Goal: Information Seeking & Learning: Check status

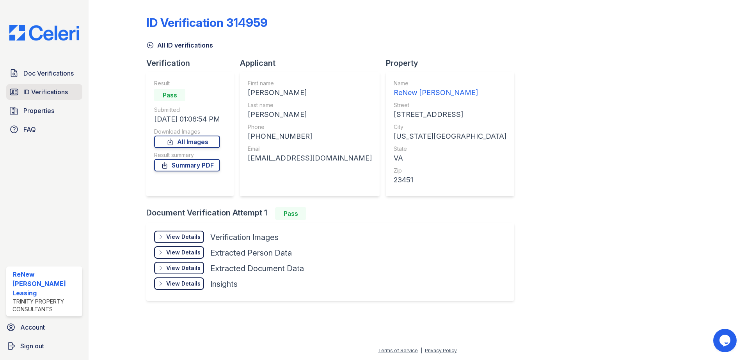
click at [57, 85] on link "ID Verifications" at bounding box center [44, 92] width 76 height 16
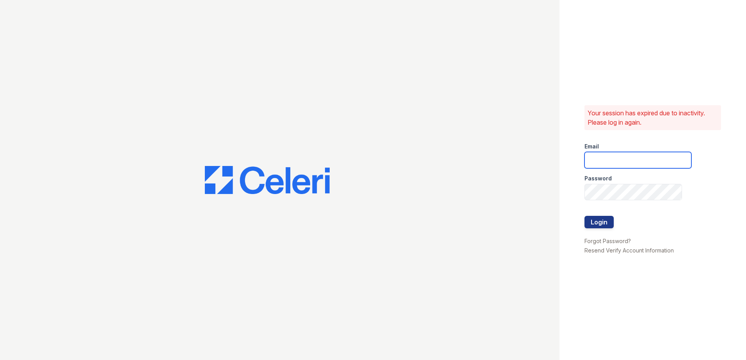
type input "renewmarinashores@trinity-pm.com"
click at [591, 214] on div at bounding box center [637, 209] width 107 height 16
drag, startPoint x: 596, startPoint y: 218, endPoint x: 646, endPoint y: 225, distance: 50.4
click at [596, 218] on button "Login" at bounding box center [598, 222] width 29 height 12
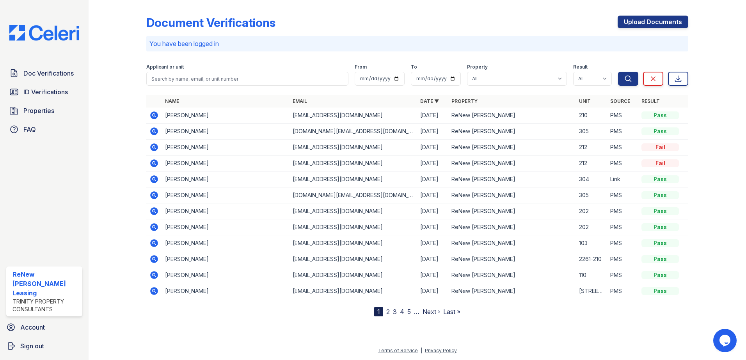
click at [153, 163] on icon at bounding box center [154, 163] width 2 height 2
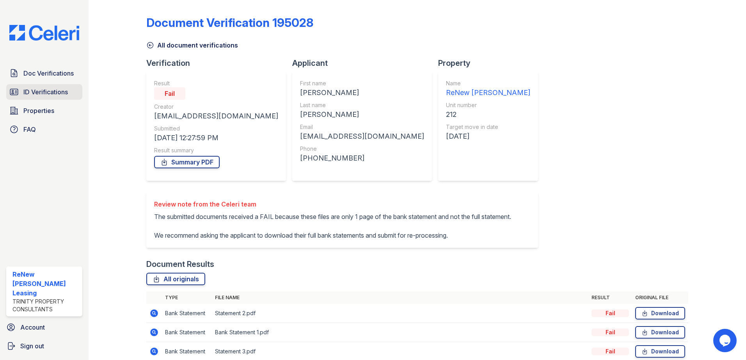
click at [47, 89] on span "ID Verifications" at bounding box center [45, 91] width 44 height 9
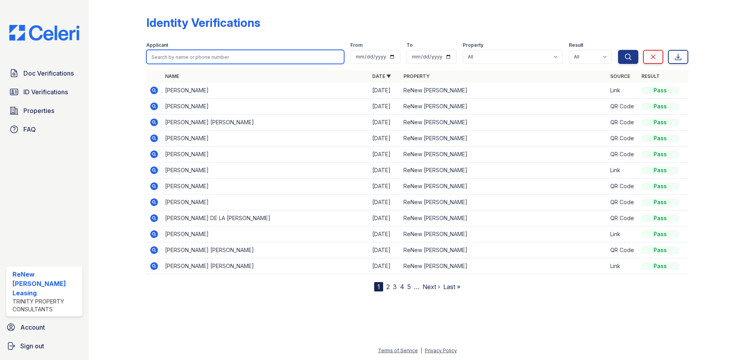
click at [233, 60] on input "search" at bounding box center [245, 57] width 198 height 14
type input "krauss"
click at [618, 50] on button "Search" at bounding box center [628, 57] width 20 height 14
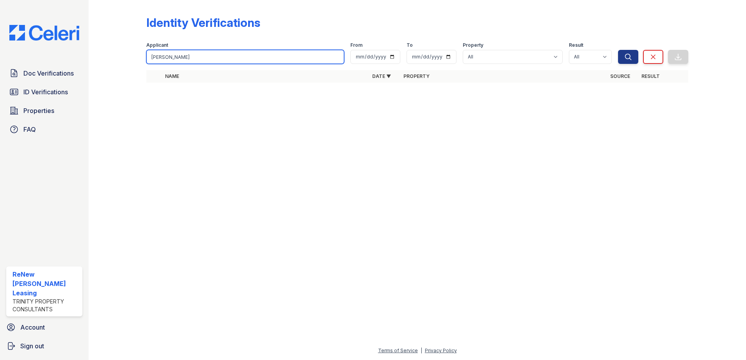
click at [338, 57] on input "krauss" at bounding box center [245, 57] width 198 height 14
click at [338, 57] on input "search" at bounding box center [245, 57] width 198 height 14
type input "nickolas"
click at [618, 50] on button "Search" at bounding box center [628, 57] width 20 height 14
click at [219, 56] on input "nickolas" at bounding box center [245, 57] width 198 height 14
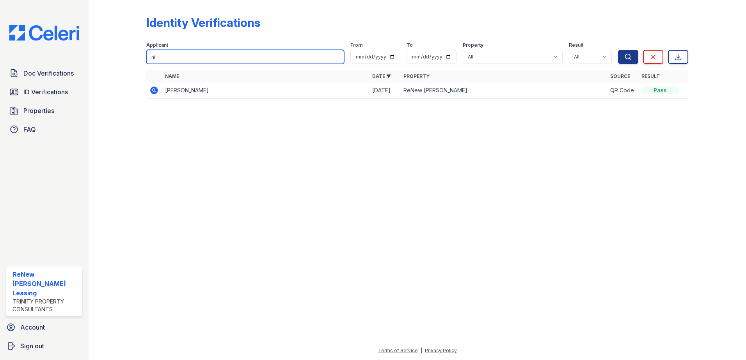
type input "n"
type input "[PERSON_NAME]"
click at [618, 50] on button "Search" at bounding box center [628, 57] width 20 height 14
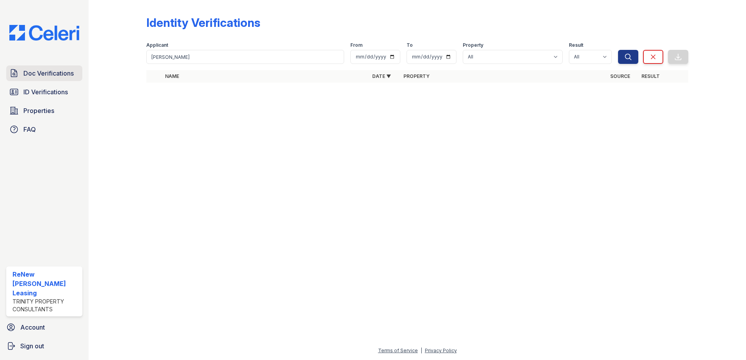
click at [52, 75] on span "Doc Verifications" at bounding box center [48, 73] width 50 height 9
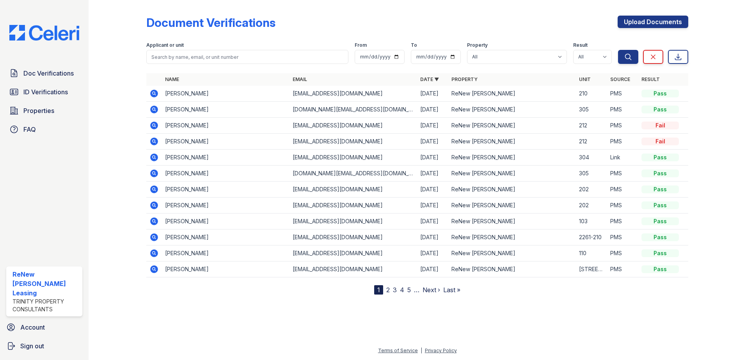
click at [158, 92] on icon at bounding box center [153, 93] width 9 height 9
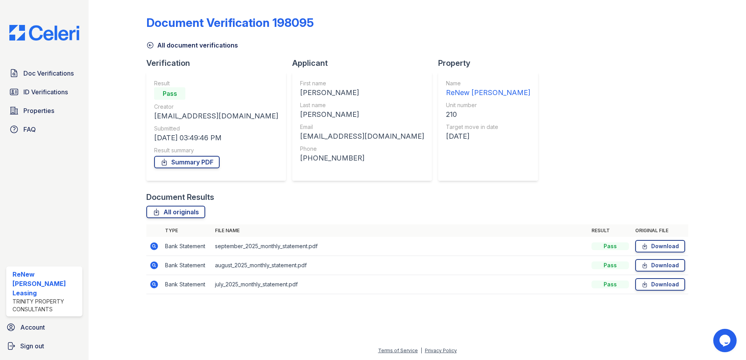
click at [155, 287] on icon at bounding box center [154, 285] width 8 height 8
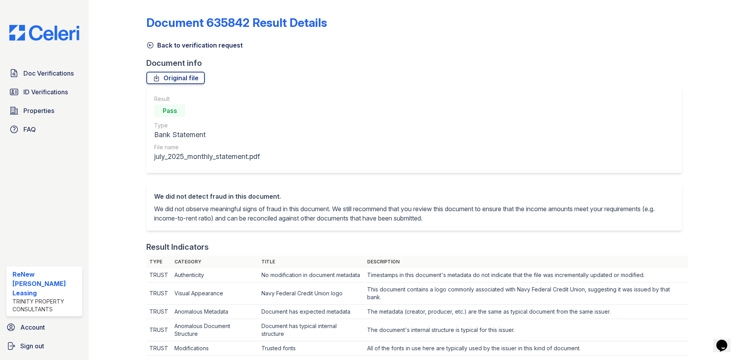
click at [153, 48] on icon at bounding box center [150, 45] width 8 height 8
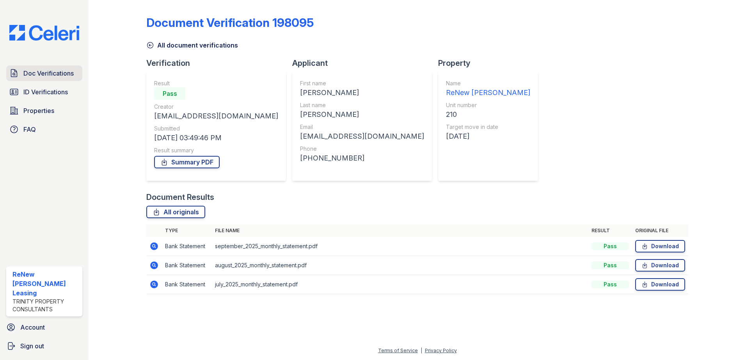
click at [30, 72] on span "Doc Verifications" at bounding box center [48, 73] width 50 height 9
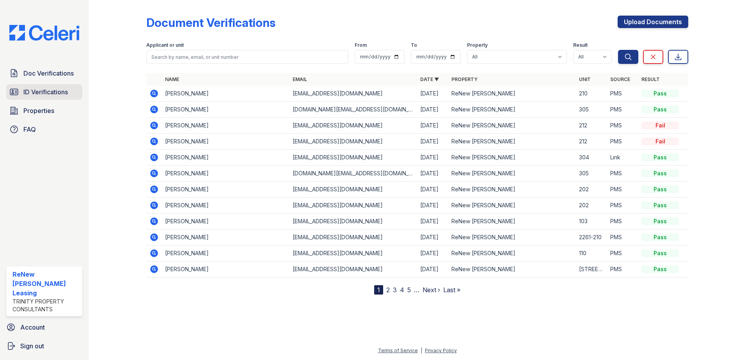
click at [22, 90] on link "ID Verifications" at bounding box center [44, 92] width 76 height 16
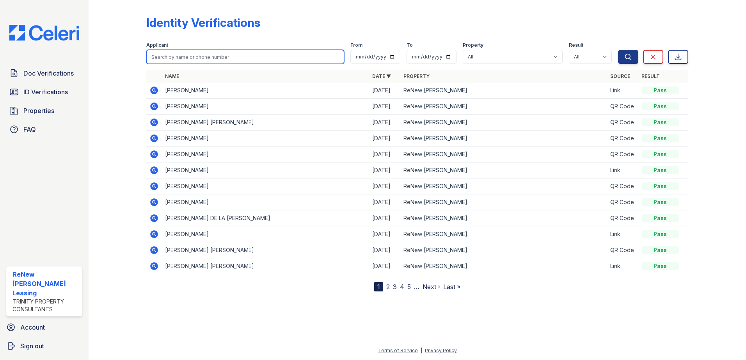
click at [256, 58] on input "search" at bounding box center [245, 57] width 198 height 14
type input "[PERSON_NAME]"
click at [618, 50] on button "Search" at bounding box center [628, 57] width 20 height 14
